Goal: Communication & Community: Participate in discussion

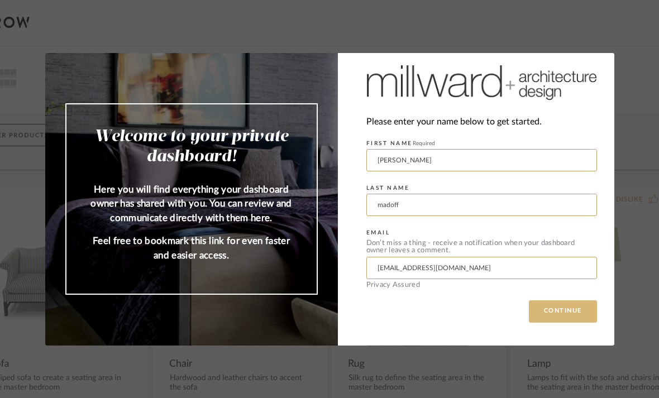
click at [564, 321] on button "CONTINUE" at bounding box center [563, 311] width 68 height 22
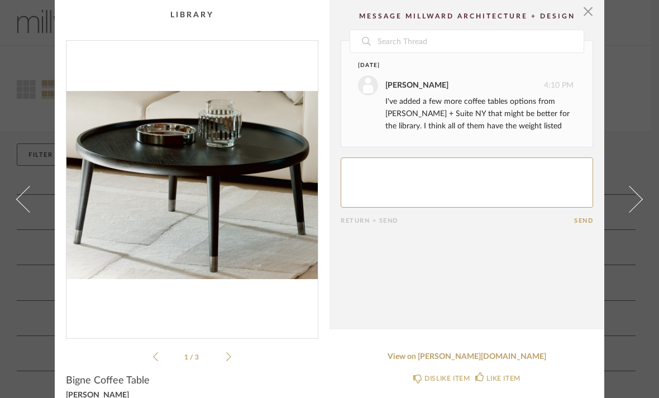
click at [229, 355] on icon at bounding box center [228, 356] width 5 height 9
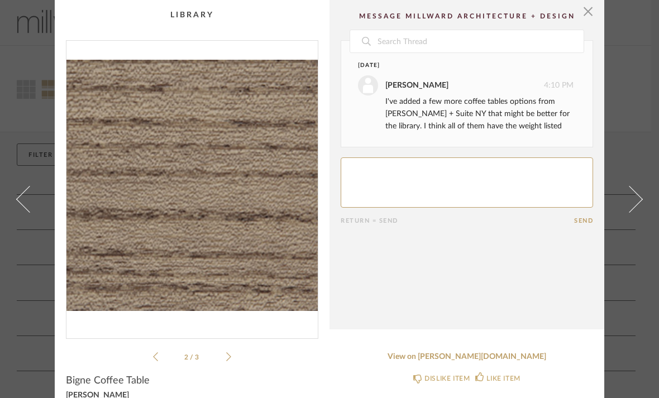
click at [227, 353] on icon at bounding box center [228, 356] width 5 height 9
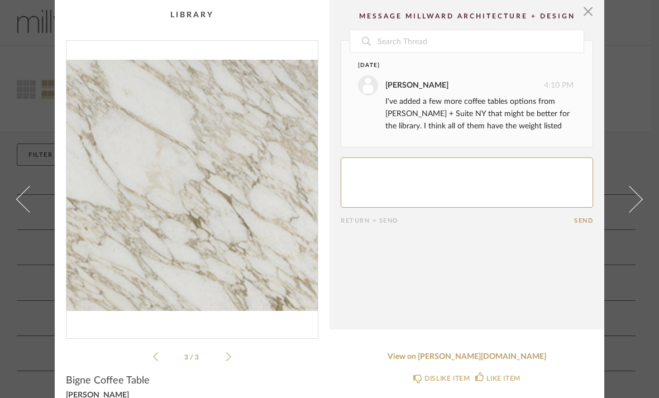
click at [227, 358] on icon at bounding box center [228, 357] width 5 height 10
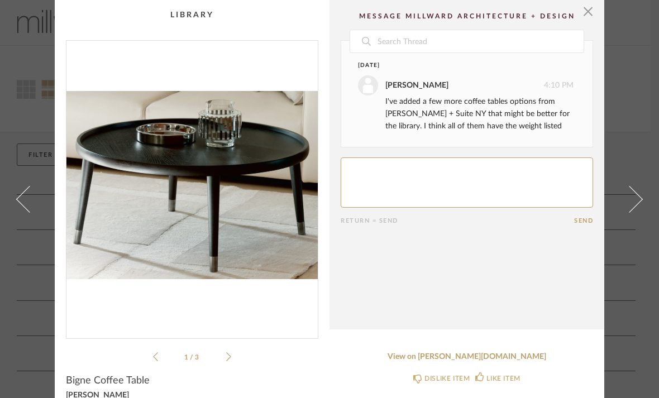
click at [225, 360] on li "1 / 3" at bounding box center [192, 356] width 68 height 13
click at [227, 361] on icon at bounding box center [228, 357] width 5 height 10
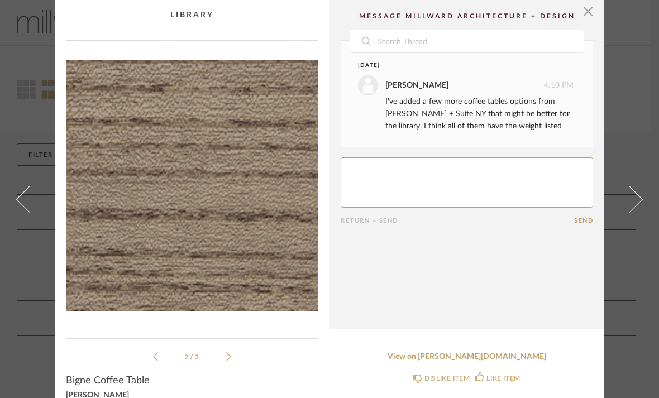
click at [227, 362] on ul "2 / 3" at bounding box center [192, 356] width 78 height 13
click at [161, 353] on li "2 / 3" at bounding box center [192, 356] width 68 height 13
click at [157, 357] on icon at bounding box center [155, 357] width 5 height 10
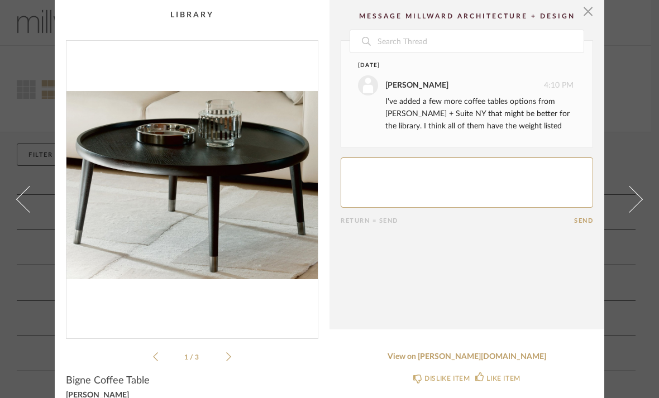
click at [157, 357] on icon at bounding box center [155, 357] width 5 height 10
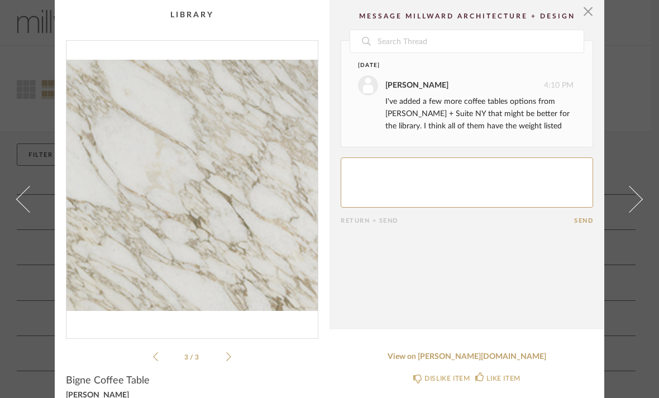
click at [228, 360] on icon at bounding box center [228, 357] width 5 height 10
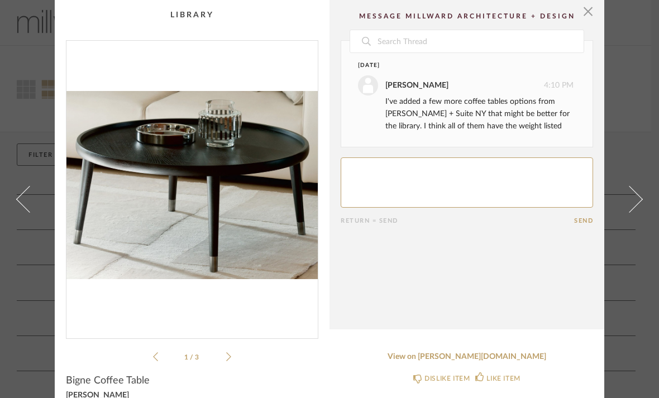
click at [230, 361] on icon at bounding box center [228, 357] width 5 height 10
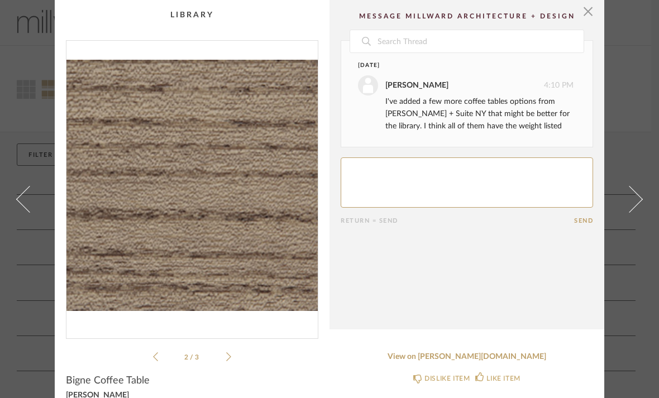
click at [228, 360] on icon at bounding box center [228, 357] width 5 height 10
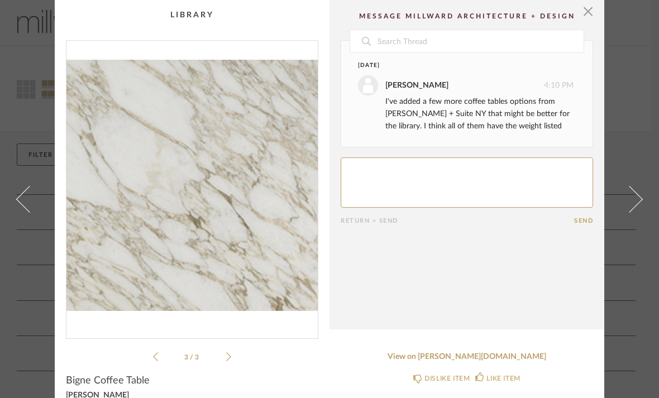
click at [226, 358] on icon at bounding box center [228, 357] width 5 height 10
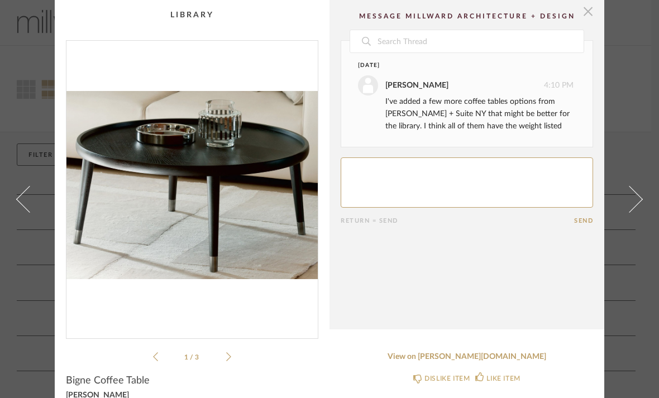
click at [587, 13] on span "button" at bounding box center [588, 11] width 22 height 22
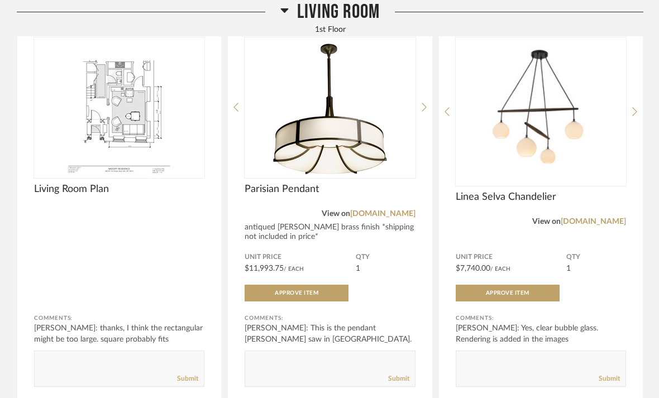
scroll to position [489, 0]
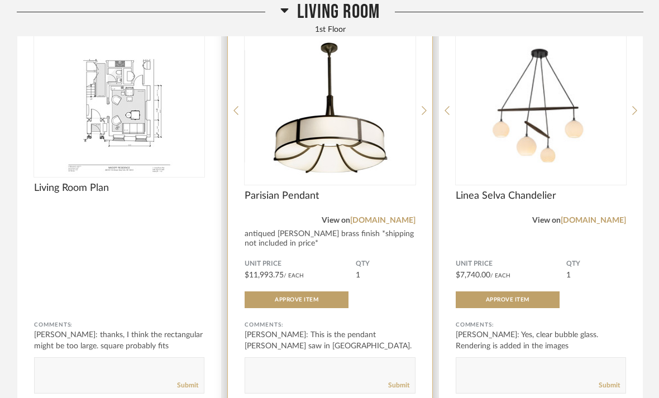
click at [0, 0] on img at bounding box center [0, 0] width 0 height 0
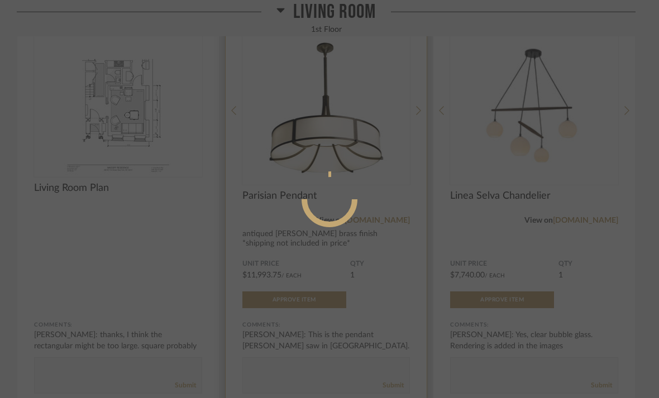
scroll to position [0, 0]
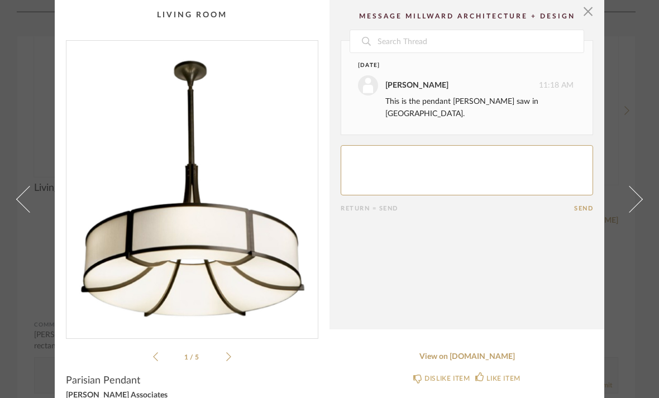
click at [224, 355] on li "1 / 5" at bounding box center [192, 356] width 68 height 13
click at [227, 357] on icon at bounding box center [228, 357] width 5 height 10
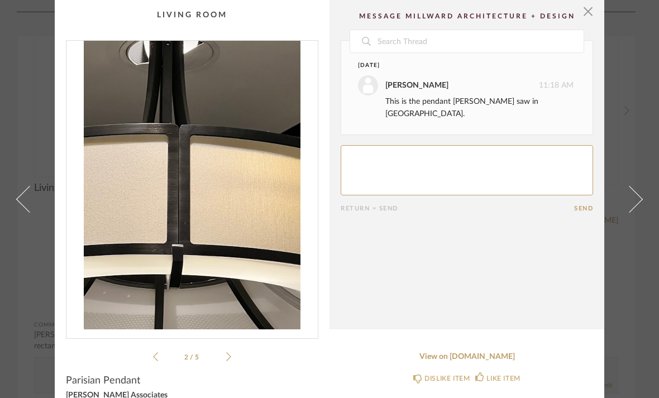
click at [226, 354] on icon at bounding box center [228, 357] width 5 height 10
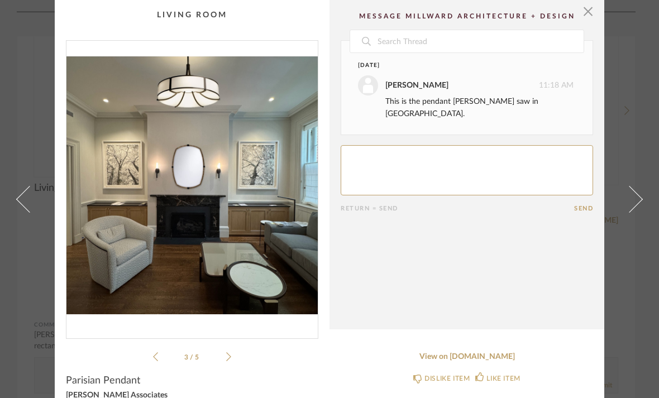
click at [227, 357] on icon at bounding box center [228, 357] width 5 height 10
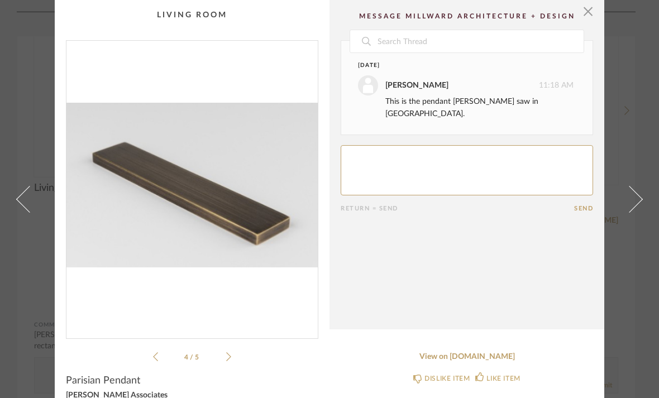
click at [227, 359] on icon at bounding box center [228, 357] width 5 height 10
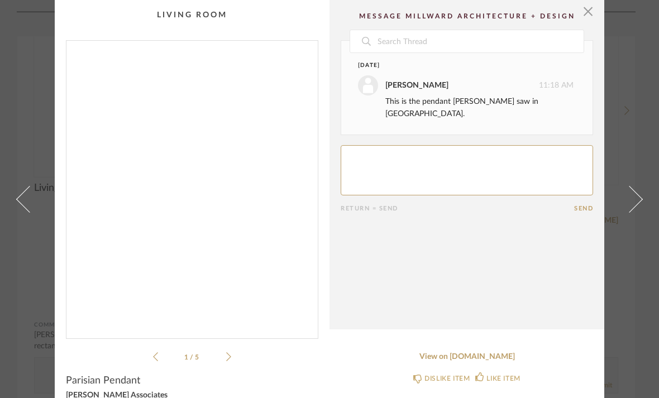
click at [229, 355] on icon at bounding box center [228, 357] width 5 height 10
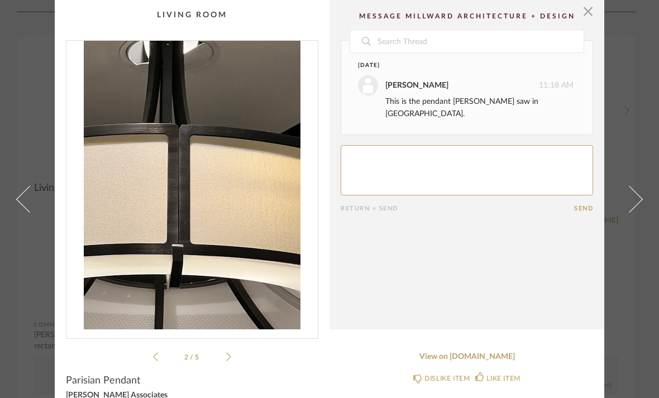
click at [230, 360] on icon at bounding box center [228, 357] width 5 height 10
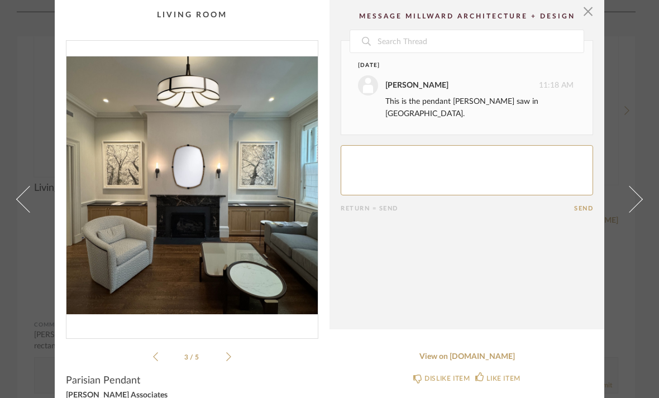
click at [229, 355] on icon at bounding box center [228, 357] width 5 height 10
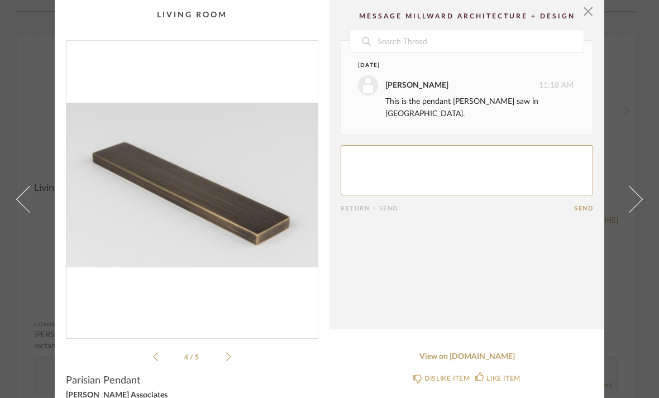
click at [238, 358] on div "4 / 5" at bounding box center [192, 201] width 252 height 323
click at [239, 361] on div "4 / 5" at bounding box center [192, 201] width 252 height 323
click at [229, 354] on icon at bounding box center [228, 357] width 5 height 10
click at [228, 357] on icon at bounding box center [228, 357] width 5 height 10
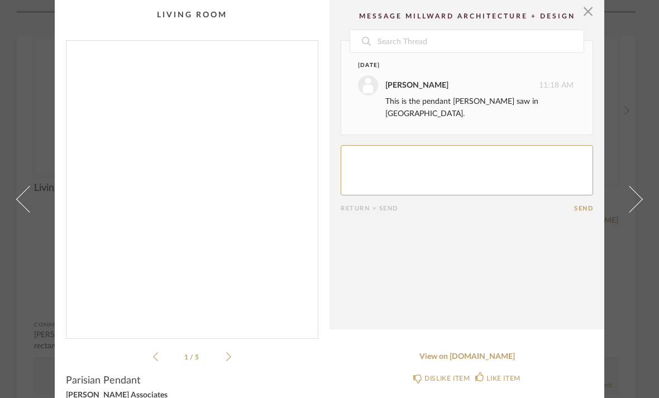
click at [153, 359] on icon at bounding box center [155, 357] width 5 height 10
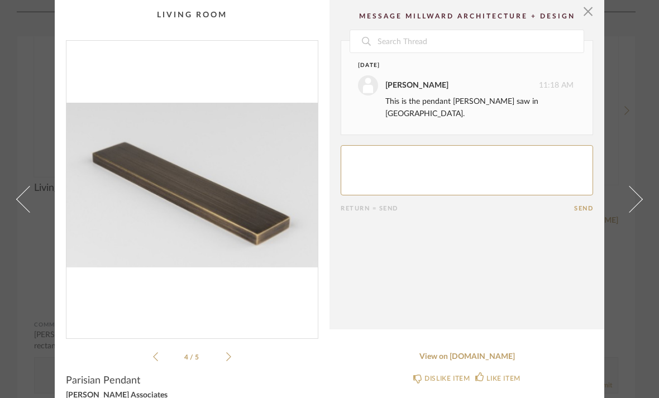
click at [151, 351] on div "4 / 5" at bounding box center [192, 201] width 252 height 323
click at [155, 348] on div "4 / 5" at bounding box center [192, 201] width 252 height 323
click at [222, 355] on li "4 / 5" at bounding box center [192, 356] width 68 height 13
click at [219, 356] on li "4 / 5" at bounding box center [192, 356] width 68 height 13
click at [229, 360] on icon at bounding box center [228, 357] width 5 height 10
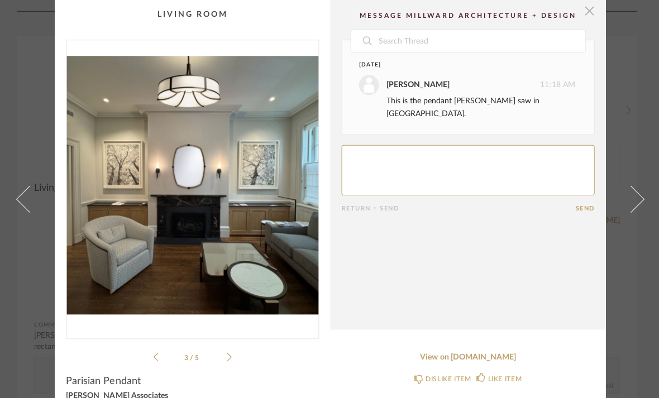
click at [583, 11] on span "button" at bounding box center [588, 11] width 22 height 22
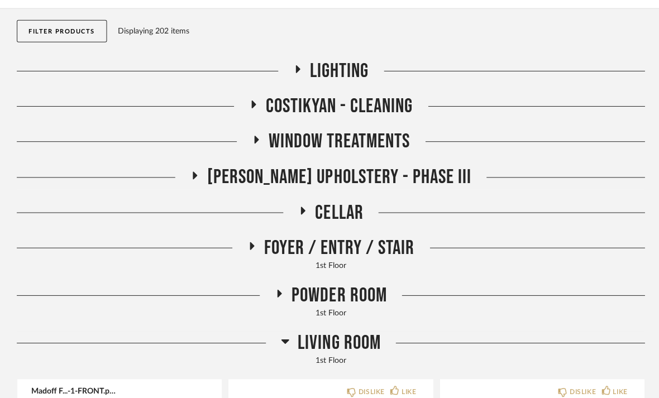
scroll to position [117, 0]
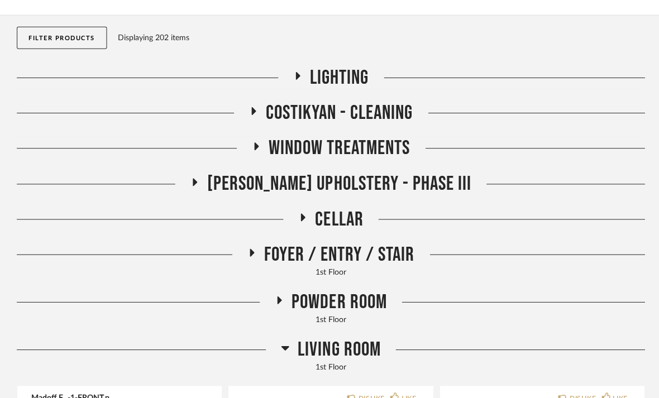
click at [281, 342] on icon at bounding box center [284, 346] width 8 height 13
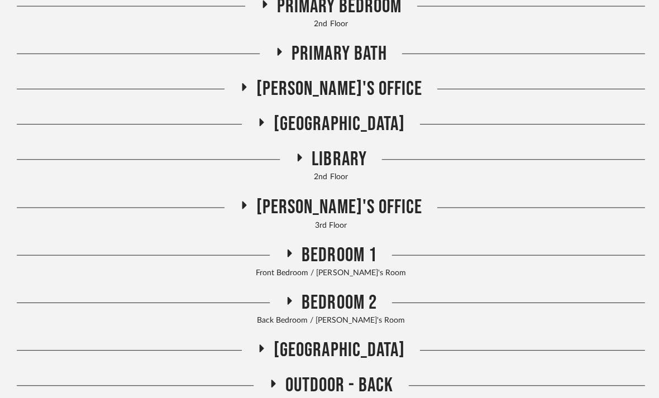
click at [320, 166] on span "Library" at bounding box center [338, 159] width 55 height 24
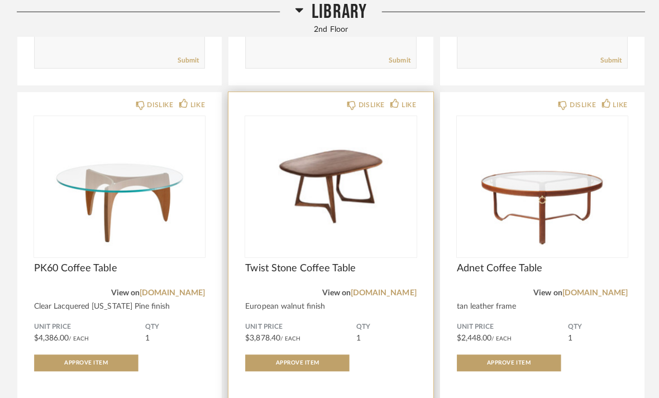
scroll to position [1015, 0]
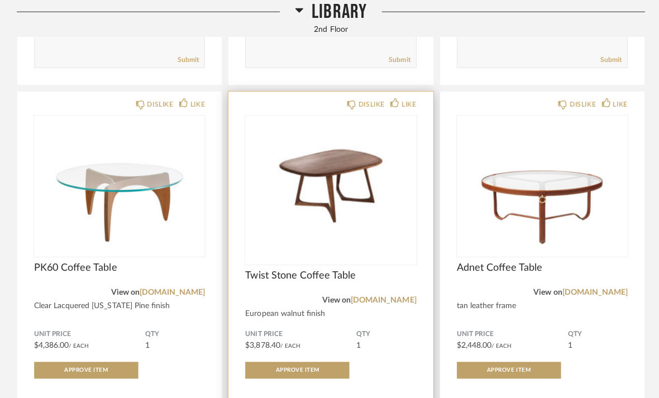
click at [0, 0] on img at bounding box center [0, 0] width 0 height 0
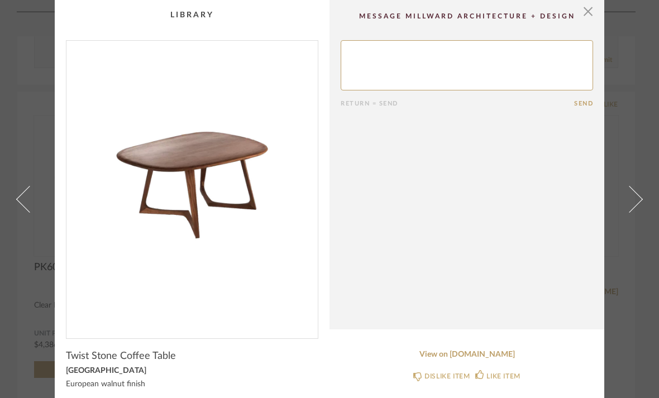
scroll to position [0, 0]
click at [554, 54] on textarea at bounding box center [466, 65] width 252 height 50
click at [587, 18] on span "button" at bounding box center [588, 11] width 22 height 22
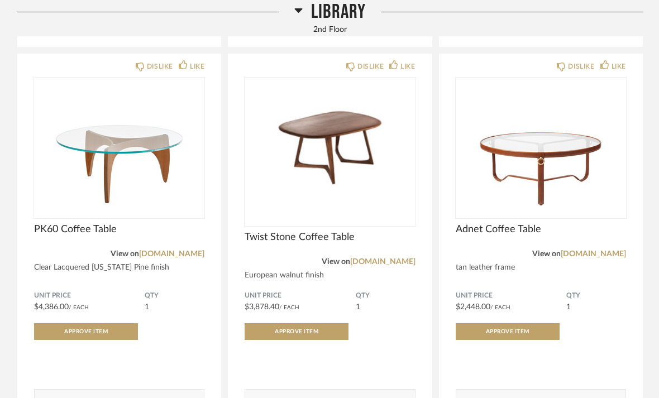
scroll to position [1052, 0]
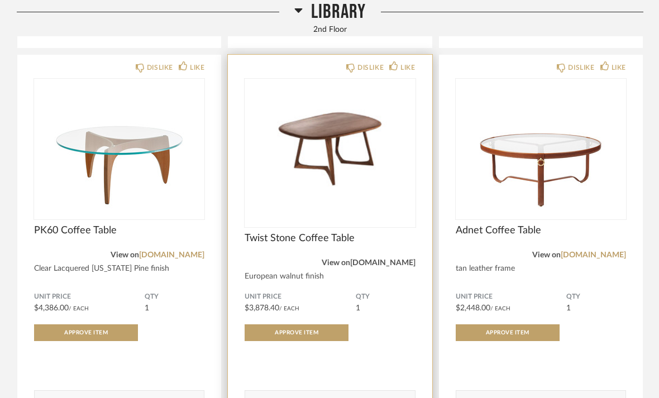
click at [390, 263] on link "[DOMAIN_NAME]" at bounding box center [382, 263] width 65 height 8
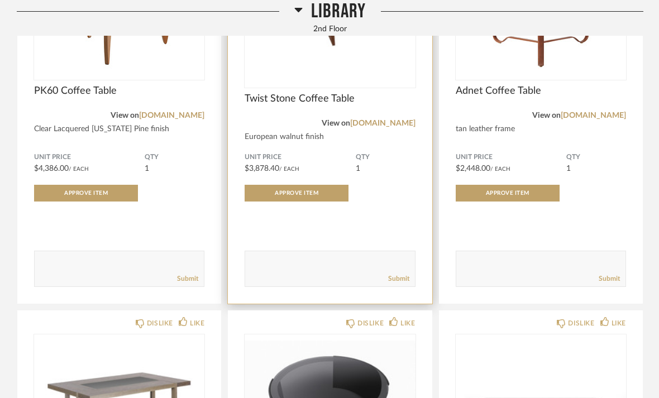
click at [368, 265] on textarea at bounding box center [329, 264] width 169 height 15
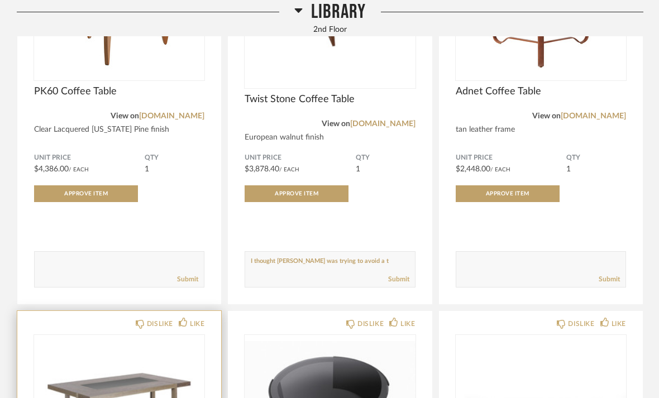
click at [0, 0] on img at bounding box center [0, 0] width 0 height 0
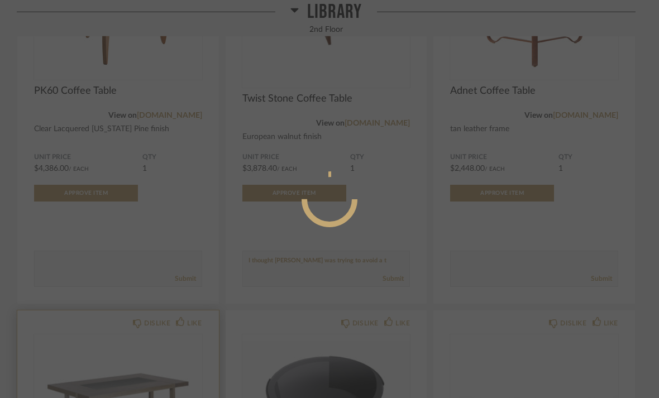
scroll to position [0, 0]
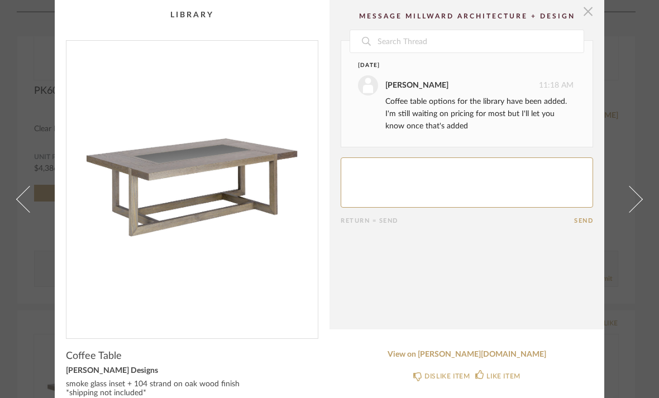
click at [588, 22] on span "button" at bounding box center [588, 11] width 22 height 22
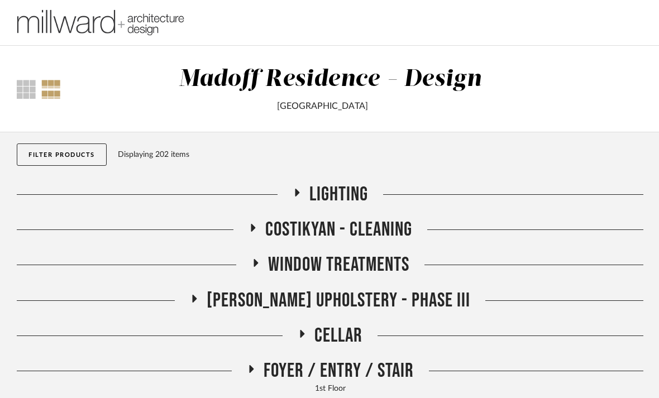
scroll to position [1191, 0]
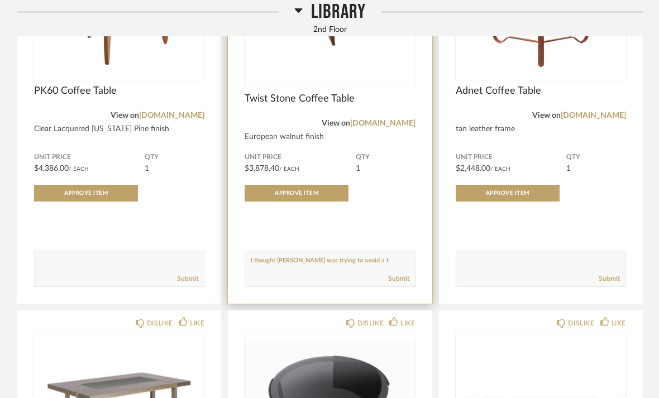
click at [378, 260] on textarea at bounding box center [329, 263] width 169 height 15
click at [279, 261] on textarea at bounding box center [329, 263] width 169 height 15
click at [269, 262] on textarea at bounding box center [329, 263] width 169 height 15
click at [359, 266] on textarea at bounding box center [329, 263] width 169 height 15
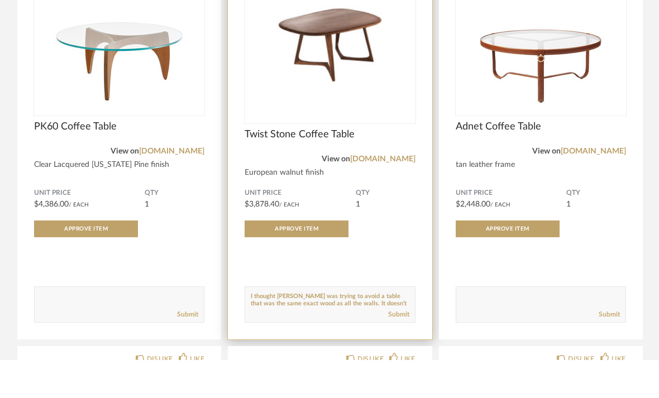
scroll to position [1124, 0]
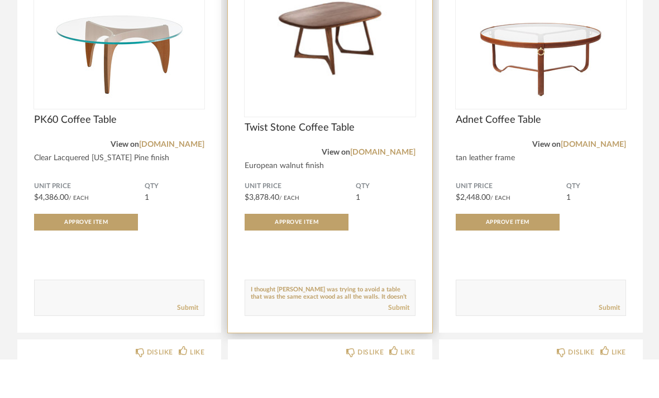
click at [373, 324] on textarea at bounding box center [329, 331] width 169 height 15
click at [347, 324] on textarea at bounding box center [329, 331] width 169 height 15
click at [396, 324] on textarea at bounding box center [329, 331] width 169 height 15
click at [375, 324] on textarea at bounding box center [329, 331] width 169 height 15
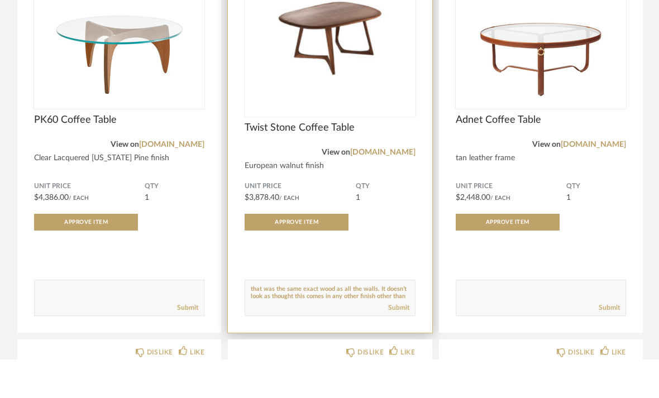
click at [401, 324] on textarea at bounding box center [329, 331] width 169 height 15
click at [391, 342] on link "Submit" at bounding box center [398, 346] width 21 height 9
type textarea "I thought [PERSON_NAME] was trying to avoid a table that was the same exact woo…"
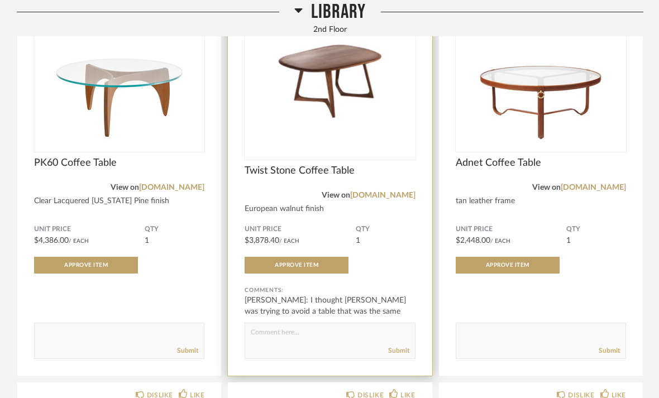
scroll to position [1106, 0]
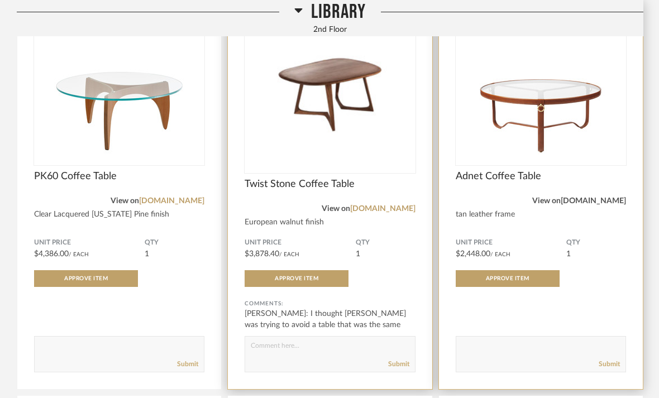
click at [602, 197] on link "[DOMAIN_NAME]" at bounding box center [592, 201] width 65 height 8
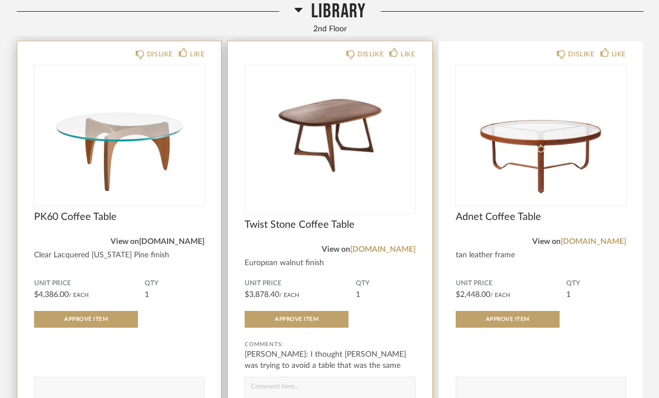
scroll to position [1065, 0]
click at [179, 241] on link "[DOMAIN_NAME]" at bounding box center [171, 242] width 65 height 8
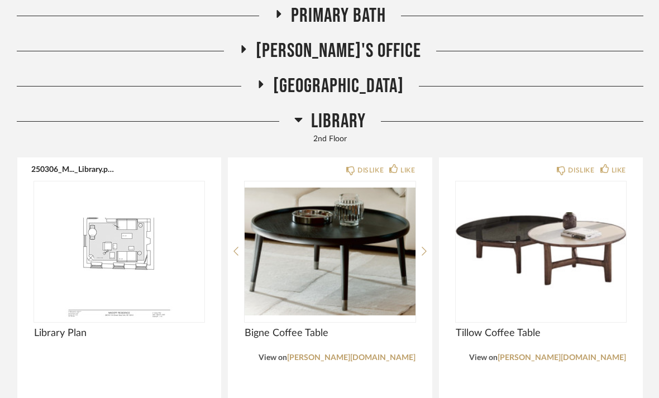
scroll to position [591, 0]
